Goal: Task Accomplishment & Management: Use online tool/utility

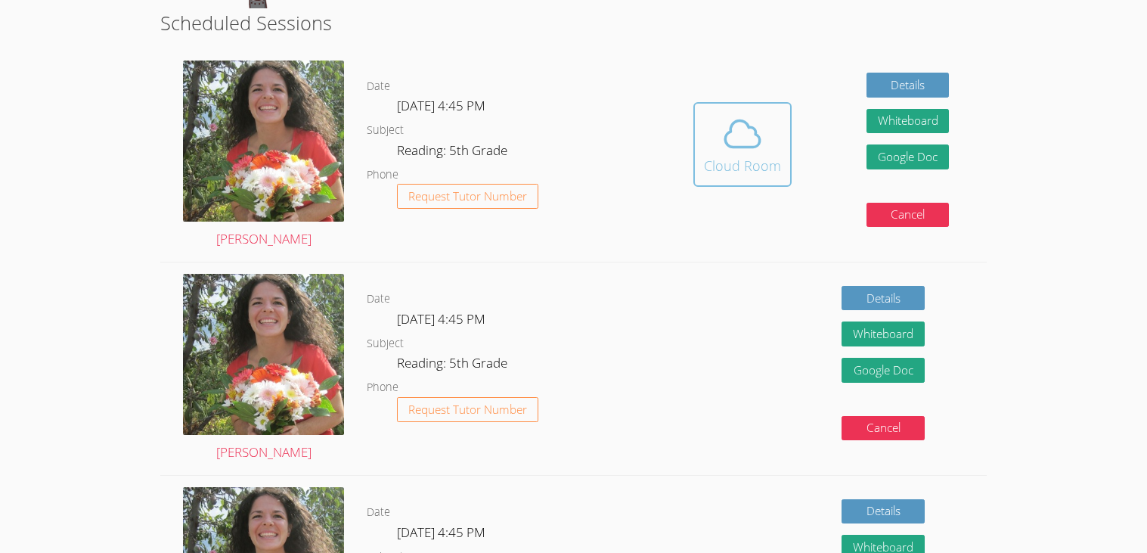
scroll to position [367, 0]
click at [739, 146] on icon at bounding box center [742, 133] width 35 height 26
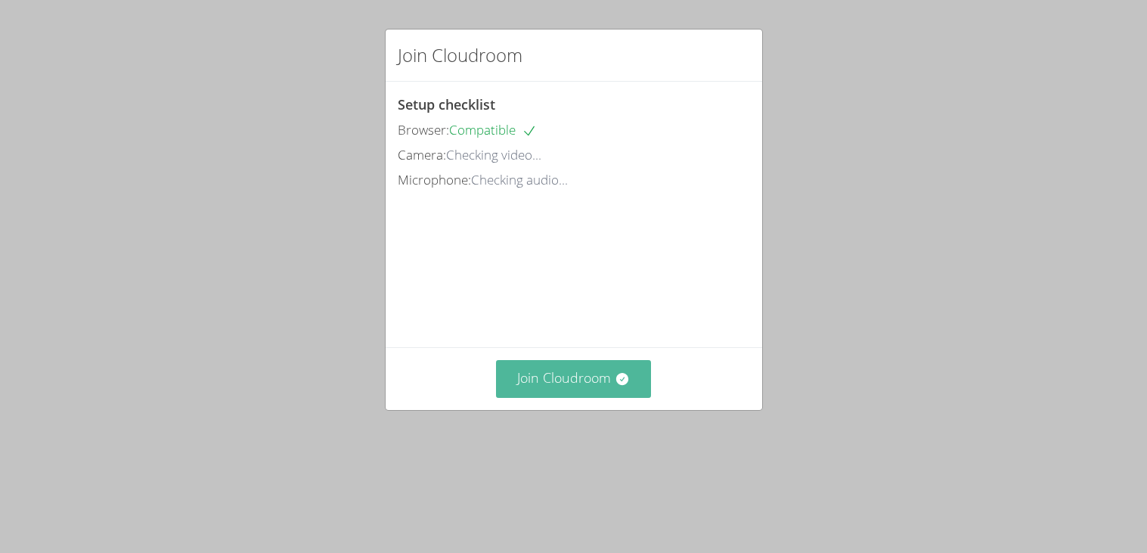
click at [606, 397] on button "Join Cloudroom" at bounding box center [573, 378] width 155 height 37
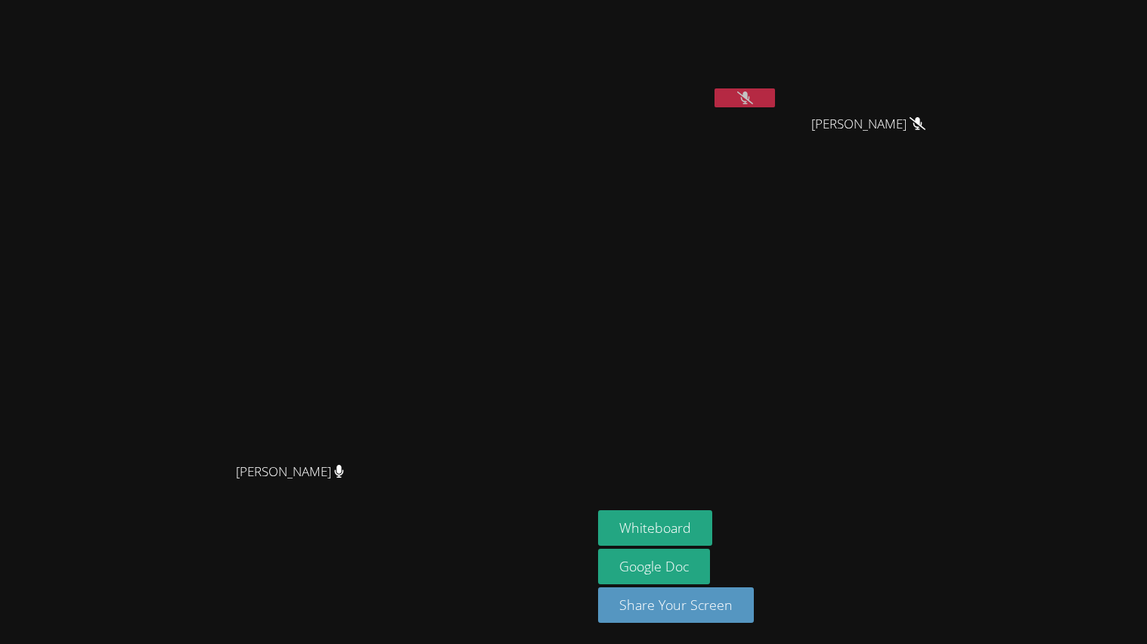
click at [778, 82] on video at bounding box center [688, 56] width 180 height 101
click at [778, 79] on video at bounding box center [688, 56] width 180 height 101
click at [753, 91] on icon at bounding box center [745, 97] width 16 height 13
click at [750, 91] on icon at bounding box center [745, 97] width 10 height 13
click at [753, 94] on icon at bounding box center [745, 97] width 16 height 13
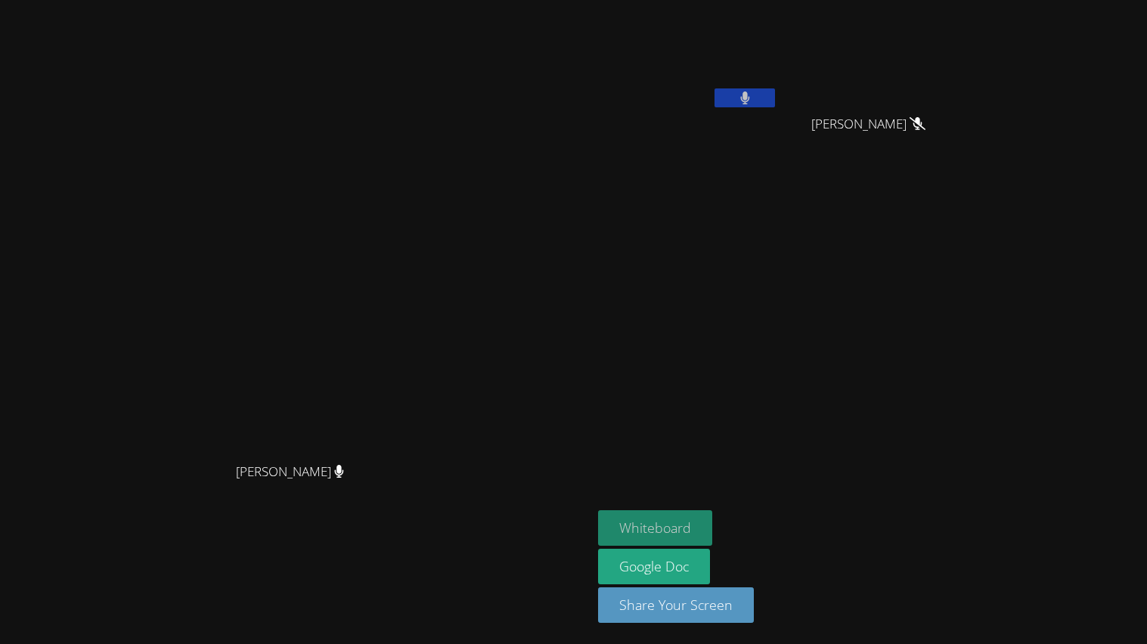
click at [712, 537] on button "Whiteboard" at bounding box center [655, 528] width 114 height 36
click at [775, 101] on button at bounding box center [744, 97] width 60 height 19
click at [775, 98] on button at bounding box center [744, 97] width 60 height 19
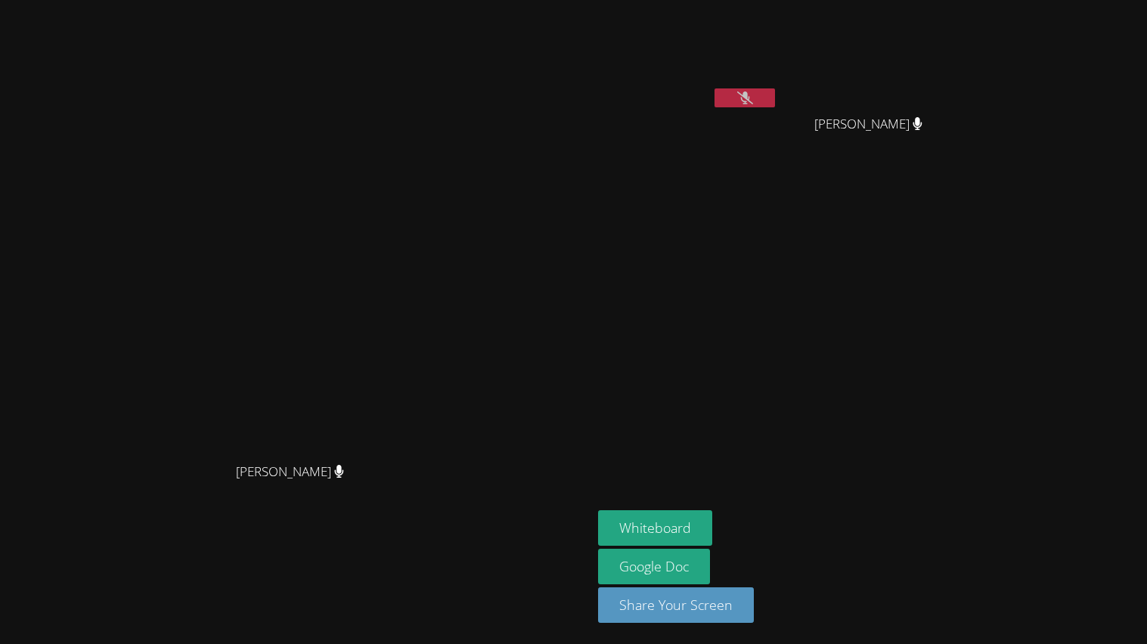
click at [778, 85] on video at bounding box center [688, 56] width 180 height 101
click at [753, 94] on icon at bounding box center [745, 97] width 16 height 13
click at [775, 92] on button at bounding box center [744, 97] width 60 height 19
click at [775, 94] on button at bounding box center [744, 97] width 60 height 19
click at [753, 96] on icon at bounding box center [745, 97] width 16 height 13
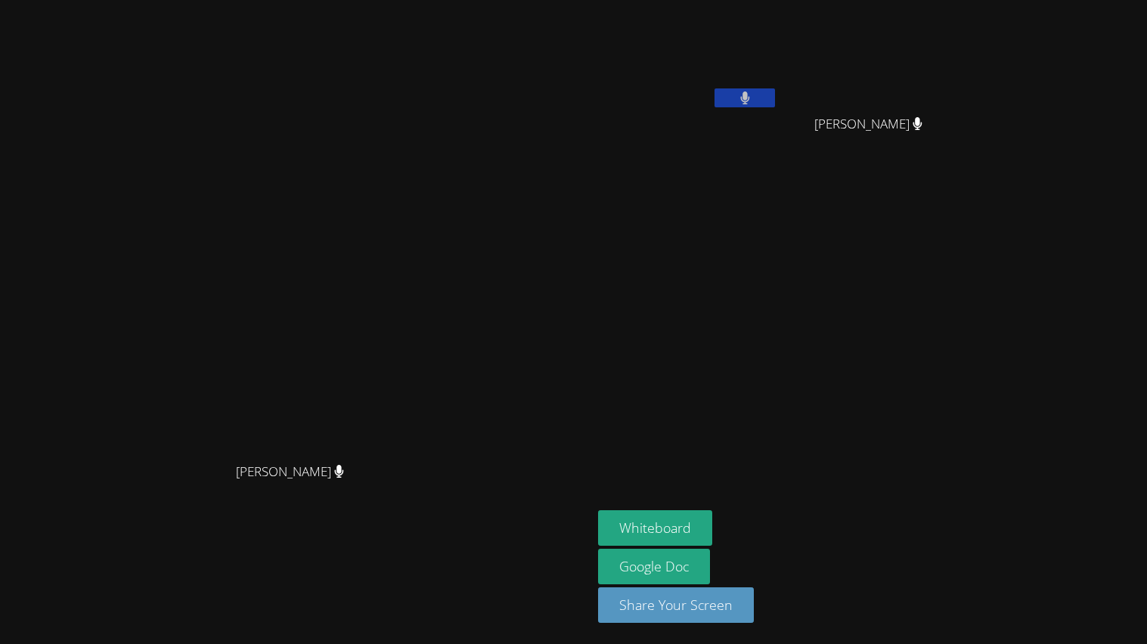
click at [775, 94] on button at bounding box center [744, 97] width 60 height 19
click at [753, 101] on icon at bounding box center [745, 97] width 16 height 13
click at [750, 101] on icon at bounding box center [745, 97] width 10 height 13
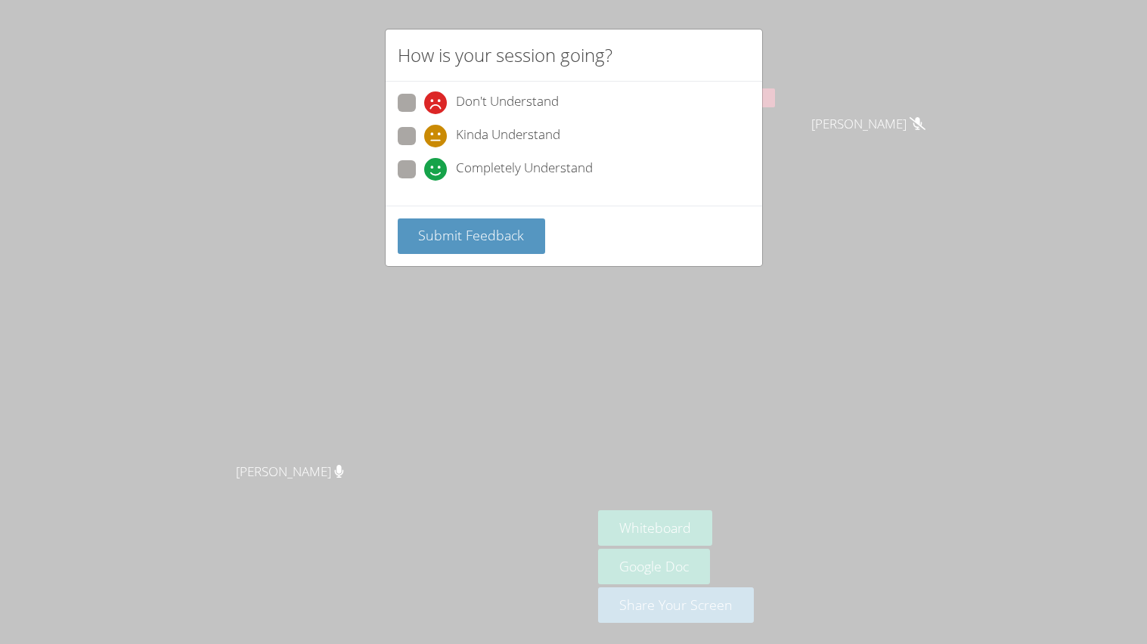
click at [485, 175] on span "Completely Understand" at bounding box center [524, 169] width 137 height 23
click at [437, 173] on input "Completely Understand" at bounding box center [430, 166] width 13 height 13
radio input "true"
click at [522, 231] on button "Submit Feedback" at bounding box center [472, 236] width 148 height 36
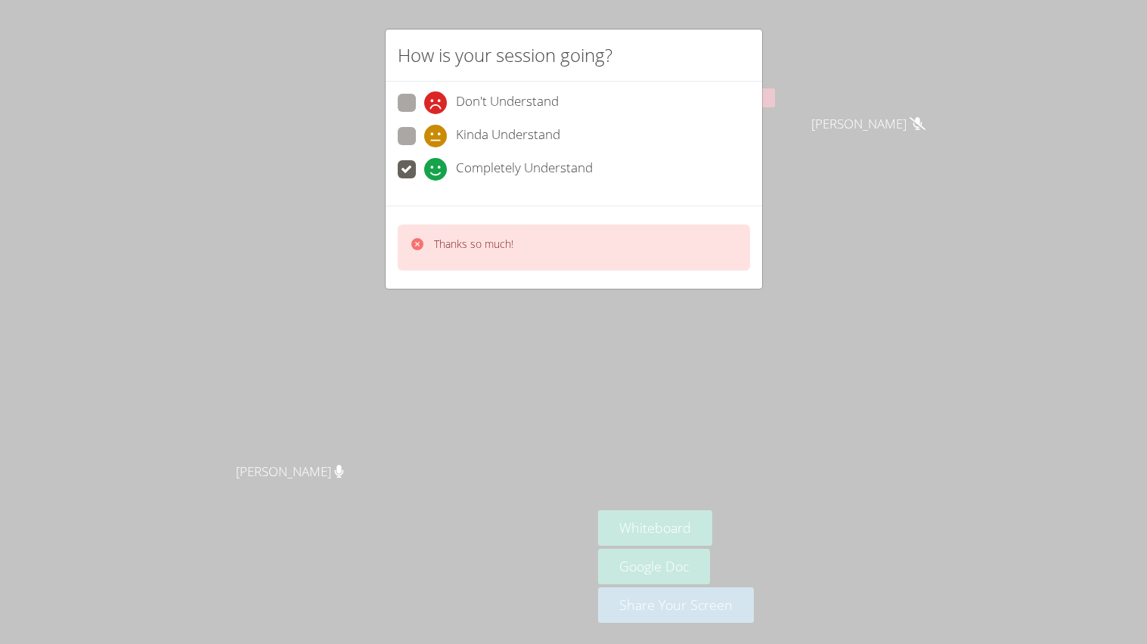
click at [915, 103] on div "How is your session going? Don't Understand Kinda Understand Completely Underst…" at bounding box center [573, 322] width 1147 height 644
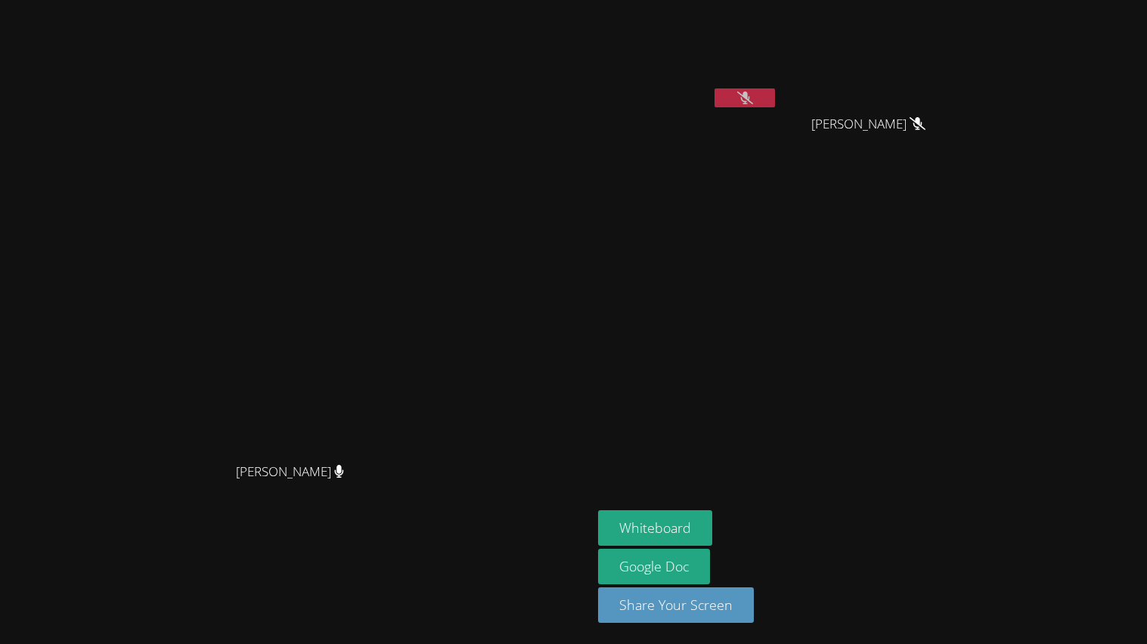
click at [753, 103] on icon at bounding box center [745, 97] width 16 height 13
click at [750, 103] on icon at bounding box center [745, 97] width 10 height 13
click at [753, 102] on icon at bounding box center [745, 97] width 16 height 13
